Goal: Information Seeking & Learning: Find specific page/section

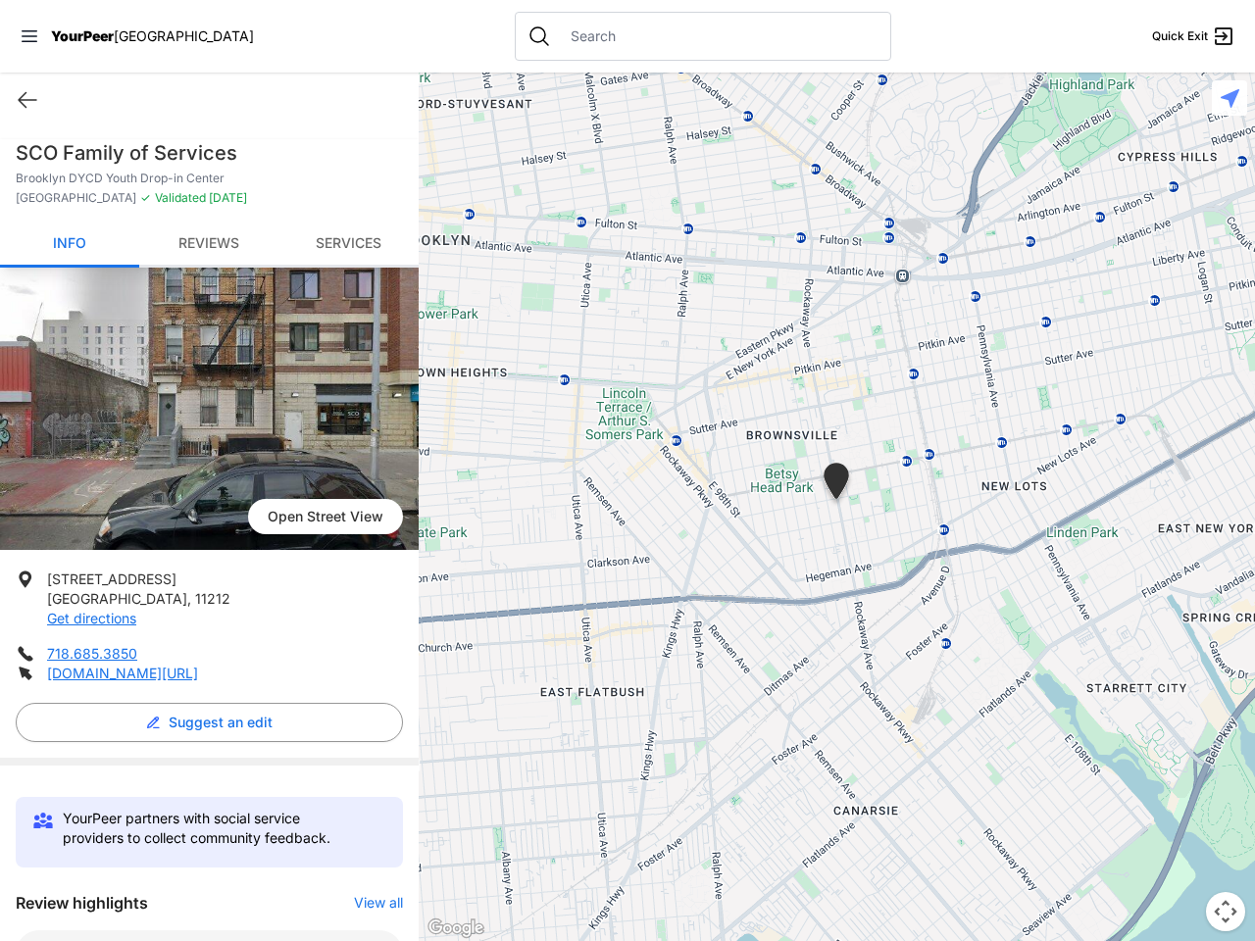
click at [29, 36] on icon at bounding box center [30, 36] width 16 height 12
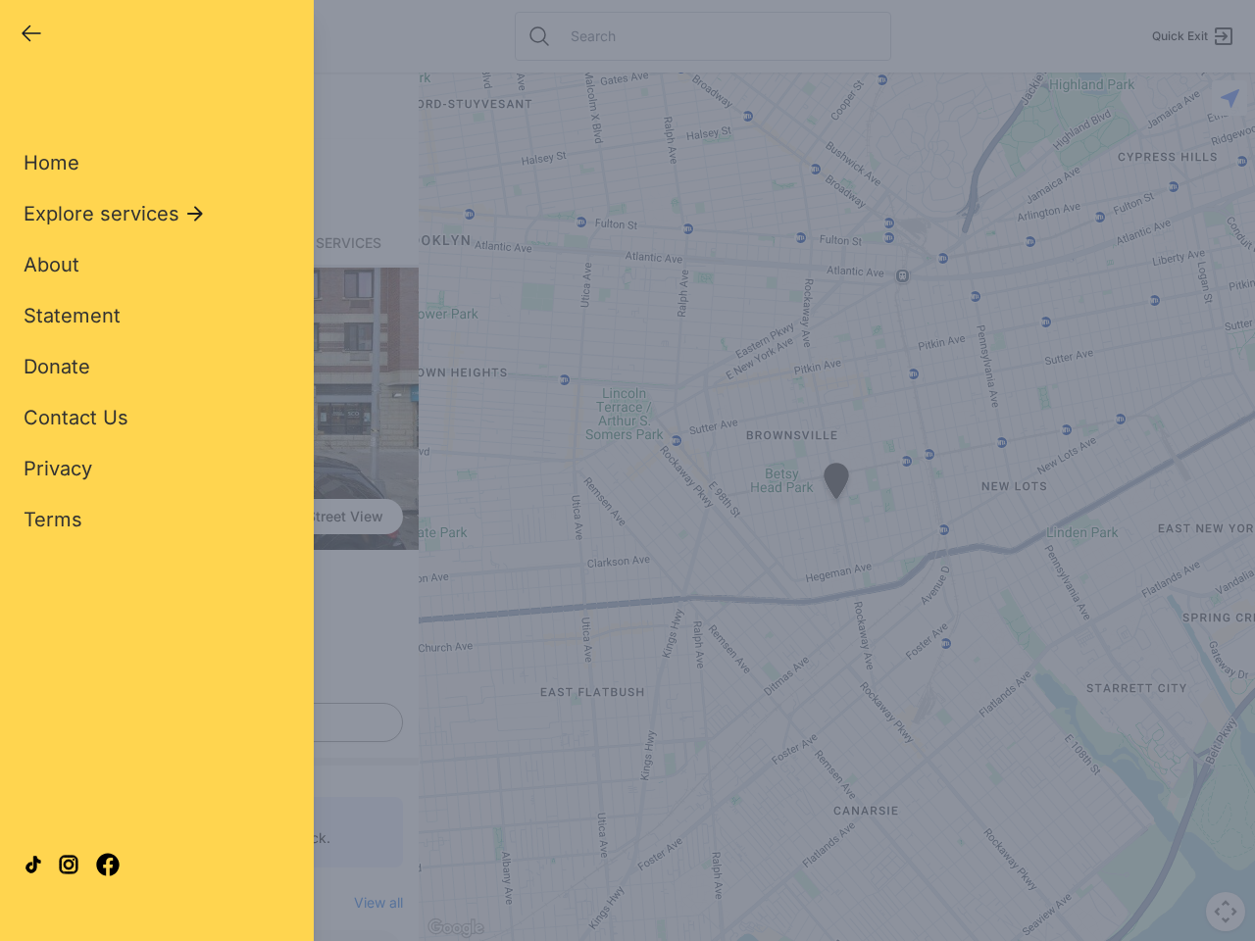
click at [27, 100] on div "Home Explore services About Statement Donate Contact Us Privacy Terms" at bounding box center [157, 309] width 267 height 447
click at [204, 722] on div "Single Adult Families Soup Kitchen Food Pantry Toiletries Restrooms Showers Lau…" at bounding box center [157, 448] width 267 height 725
click at [369, 903] on div "Close panel YourPeer [GEOGRAPHIC_DATA] Quick Exit Single Adult Families Soup Ki…" at bounding box center [627, 470] width 1255 height 941
click at [836, 507] on div "Close panel YourPeer [GEOGRAPHIC_DATA] Quick Exit Single Adult Families Soup Ki…" at bounding box center [627, 470] width 1255 height 941
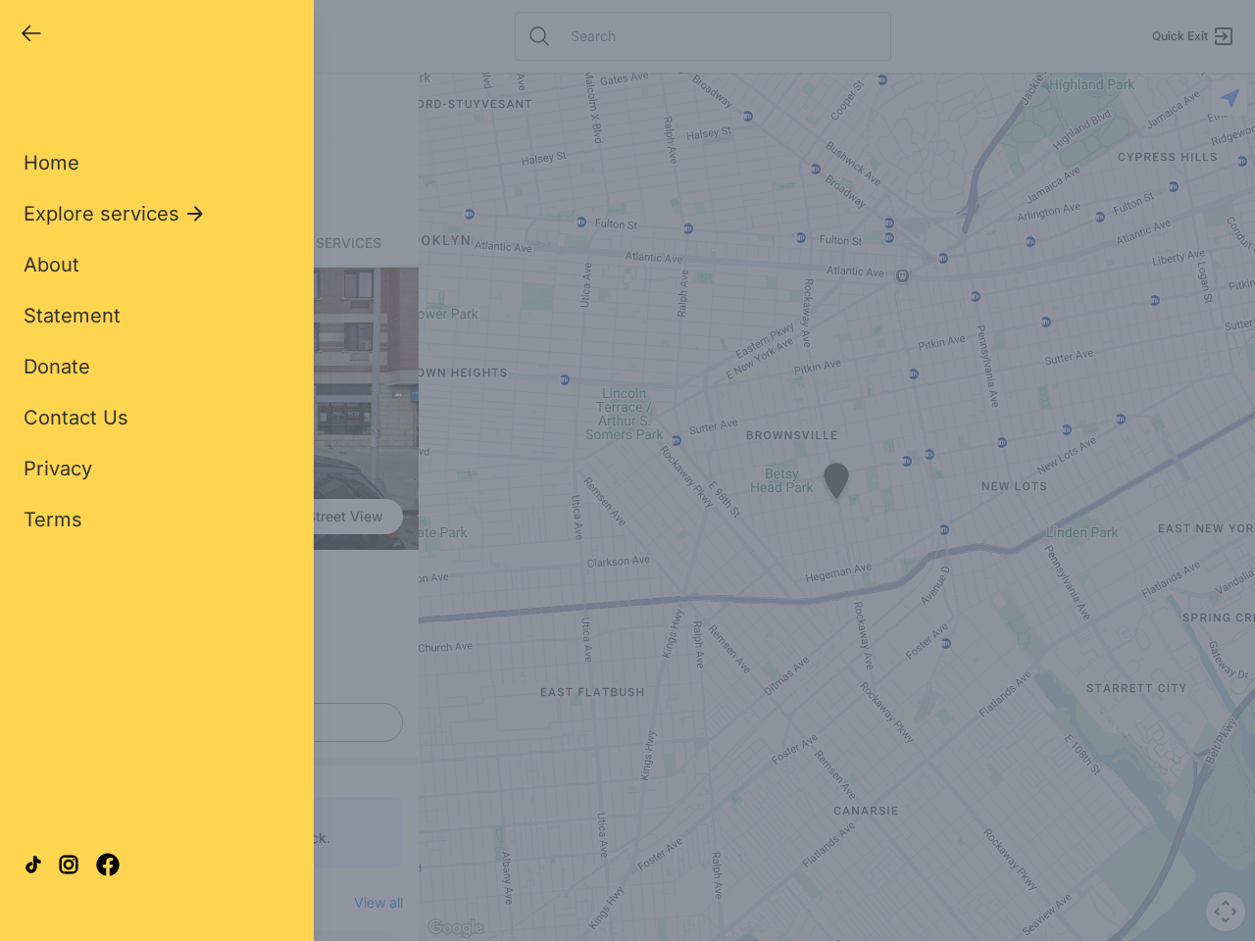
click at [836, 507] on div "Close panel YourPeer [GEOGRAPHIC_DATA] Quick Exit Single Adult Families Soup Ki…" at bounding box center [627, 470] width 1255 height 941
click at [836, 484] on div "Close panel YourPeer [GEOGRAPHIC_DATA] Quick Exit Single Adult Families Soup Ki…" at bounding box center [627, 470] width 1255 height 941
click at [1225, 912] on div "Close panel YourPeer [GEOGRAPHIC_DATA] Quick Exit Single Adult Families Soup Ki…" at bounding box center [627, 470] width 1255 height 941
click at [1229, 98] on div "Close panel YourPeer [GEOGRAPHIC_DATA] Quick Exit Single Adult Families Soup Ki…" at bounding box center [627, 470] width 1255 height 941
